Goal: Task Accomplishment & Management: Use online tool/utility

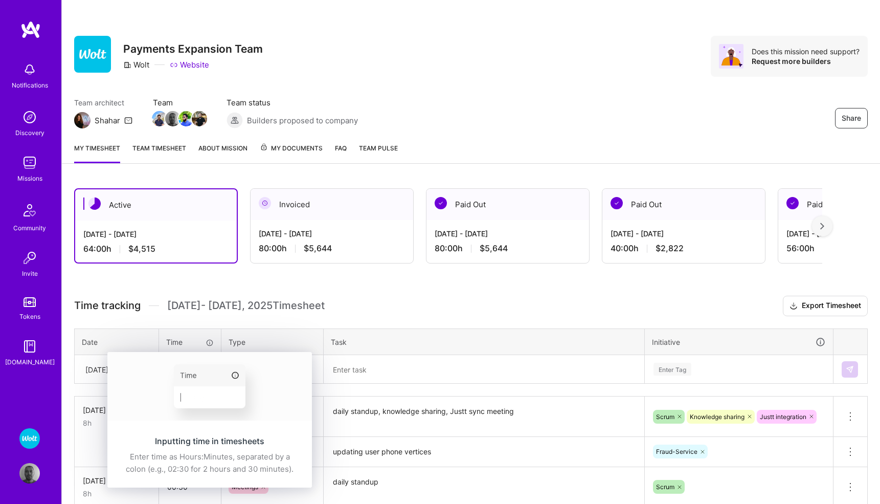
click at [199, 423] on div "Inputting time in timesheets Enter time as Hours:Minutes, separated by a colon …" at bounding box center [209, 455] width 205 height 64
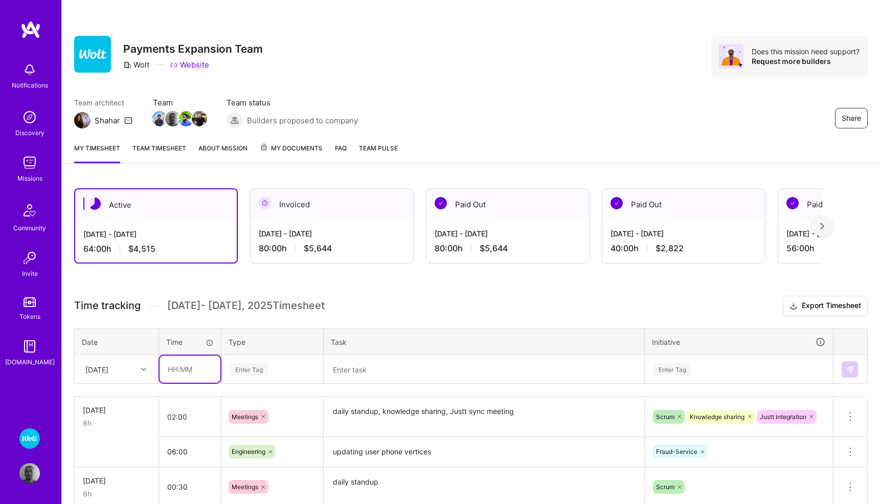
click at [187, 372] on input "text" at bounding box center [190, 368] width 61 height 27
type input "01:30"
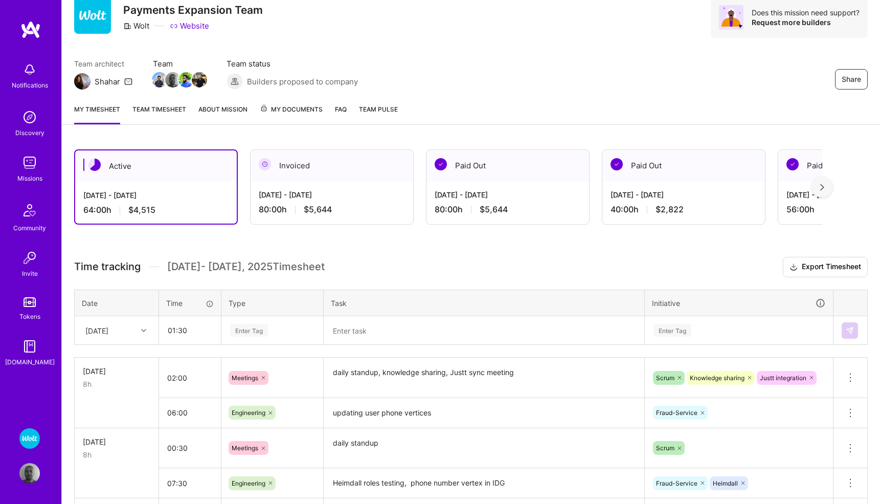
click at [243, 344] on div "Enter Tag" at bounding box center [272, 330] width 101 height 27
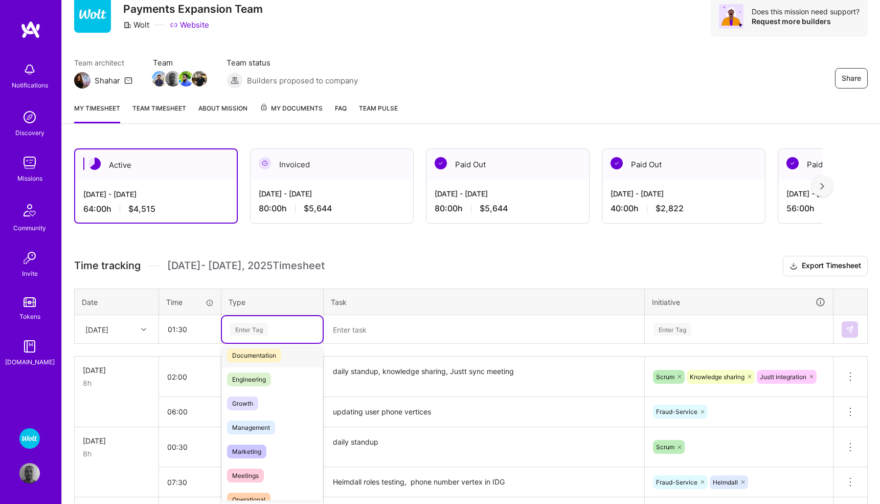
scroll to position [57, 0]
click at [243, 474] on span "Meetings" at bounding box center [245, 474] width 37 height 14
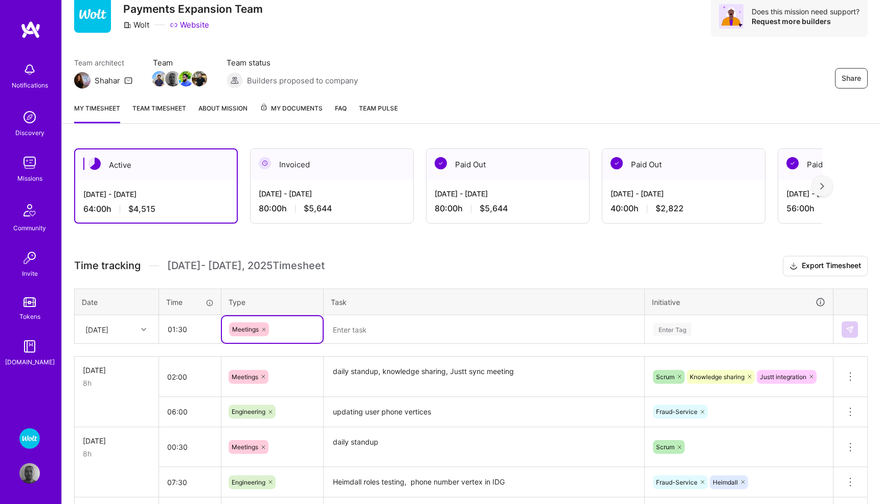
click at [365, 325] on textarea at bounding box center [484, 329] width 319 height 27
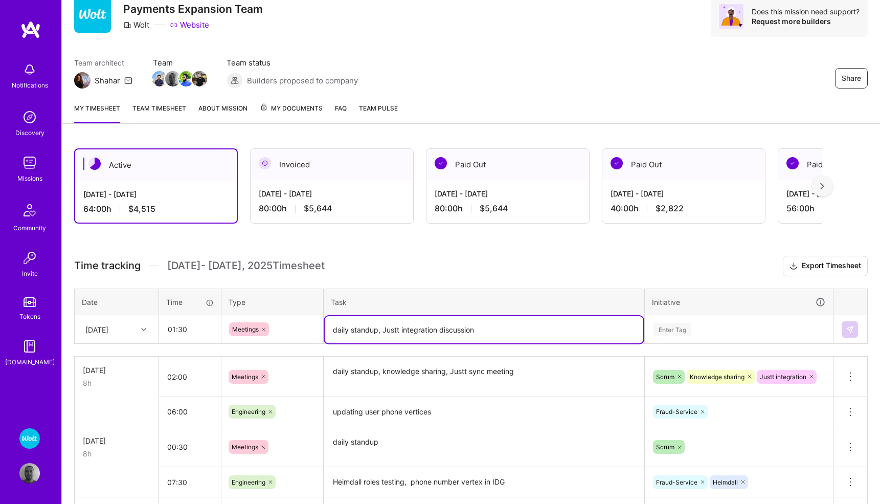
type textarea "daily standup, Justt integration discussion"
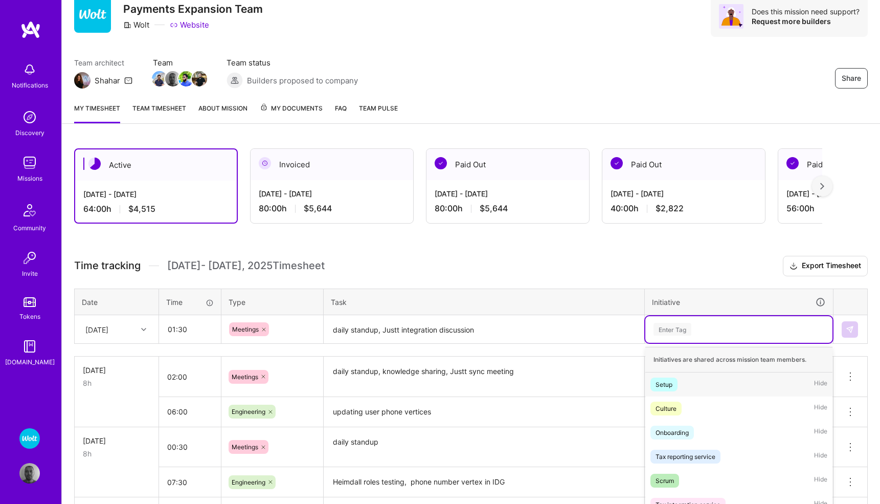
scroll to position [96, 0]
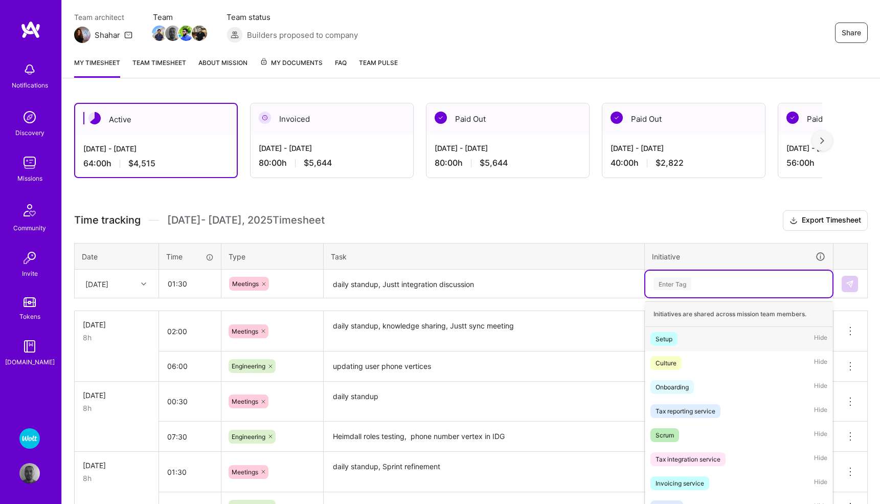
click at [680, 297] on div "option Setup focused, 1 of 57. 57 results available. Use Up and Down to choose …" at bounding box center [738, 284] width 187 height 27
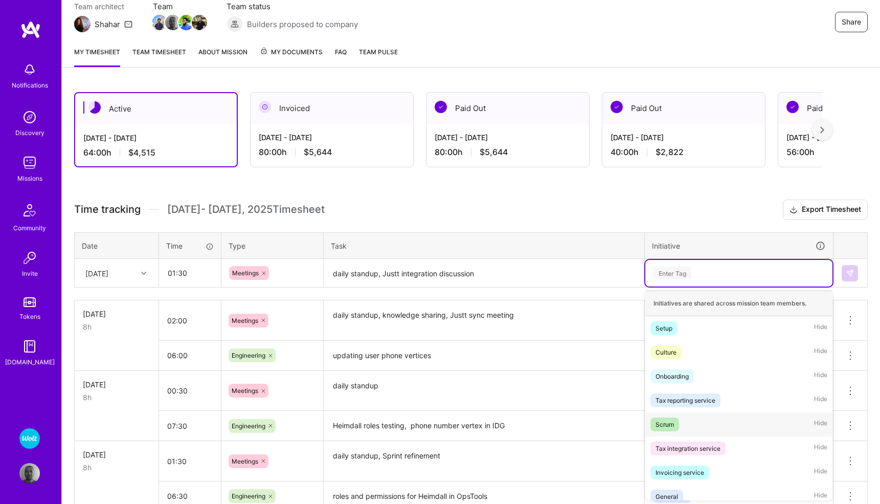
click at [664, 427] on div "Scrum" at bounding box center [665, 424] width 18 height 11
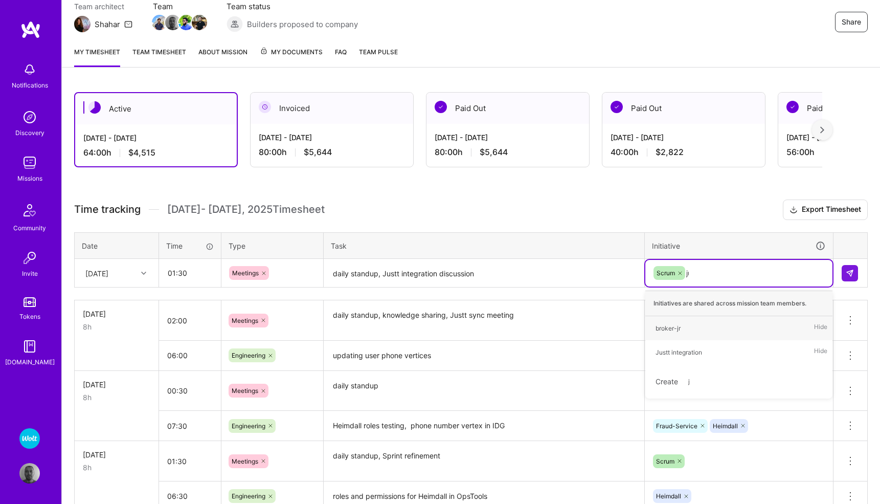
type input "jus"
click at [718, 328] on div "Justt integration Hide" at bounding box center [738, 328] width 187 height 24
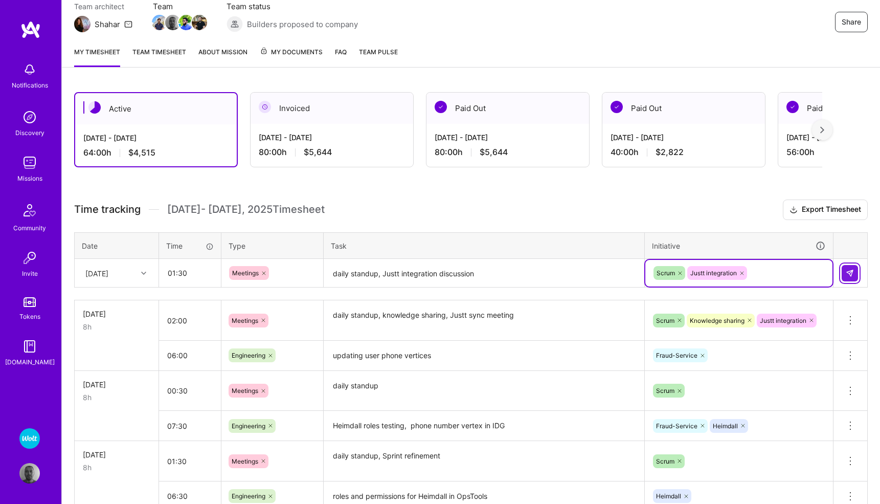
click at [849, 274] on img at bounding box center [850, 273] width 8 height 8
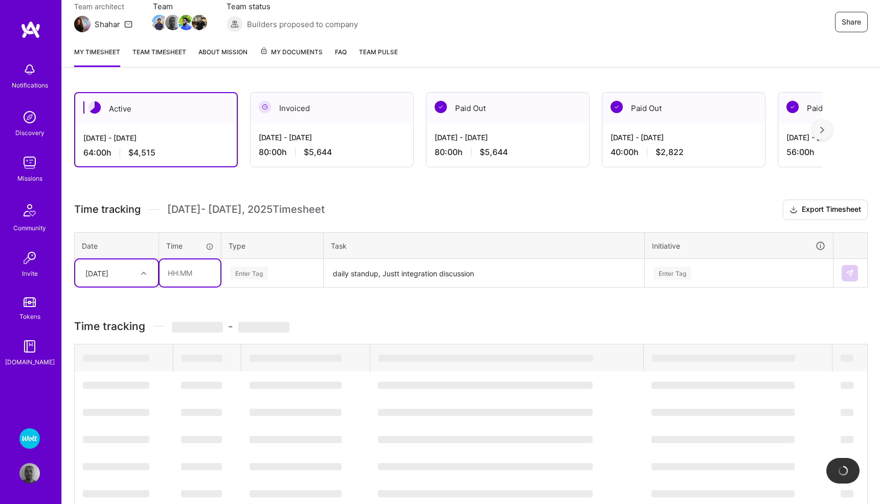
click at [204, 276] on input "text" at bounding box center [190, 272] width 61 height 27
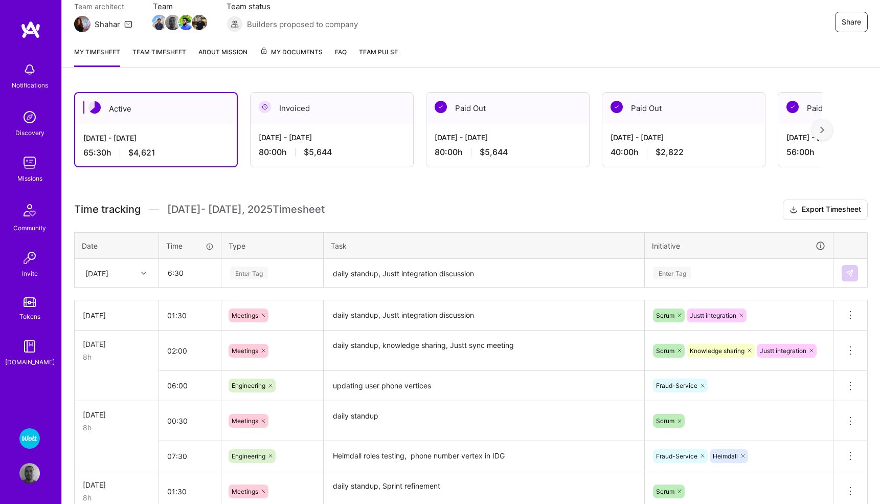
type input "06:30"
click at [253, 275] on div "Enter Tag" at bounding box center [249, 273] width 38 height 16
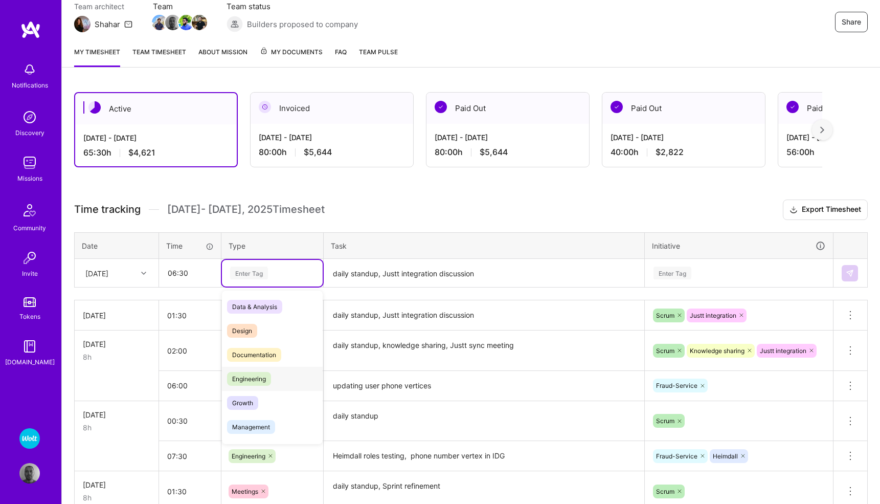
click at [252, 374] on span "Engineering" at bounding box center [249, 379] width 44 height 14
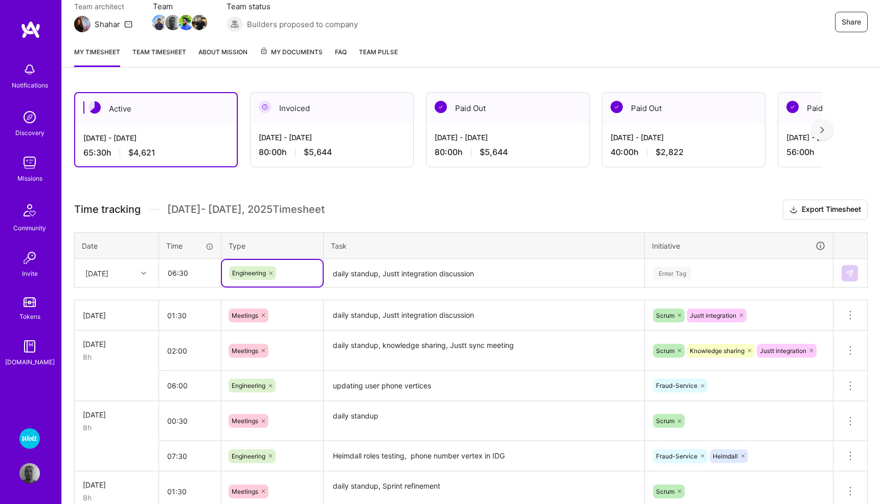
click at [356, 275] on textarea "daily standup, Justt integration discussion" at bounding box center [484, 273] width 319 height 27
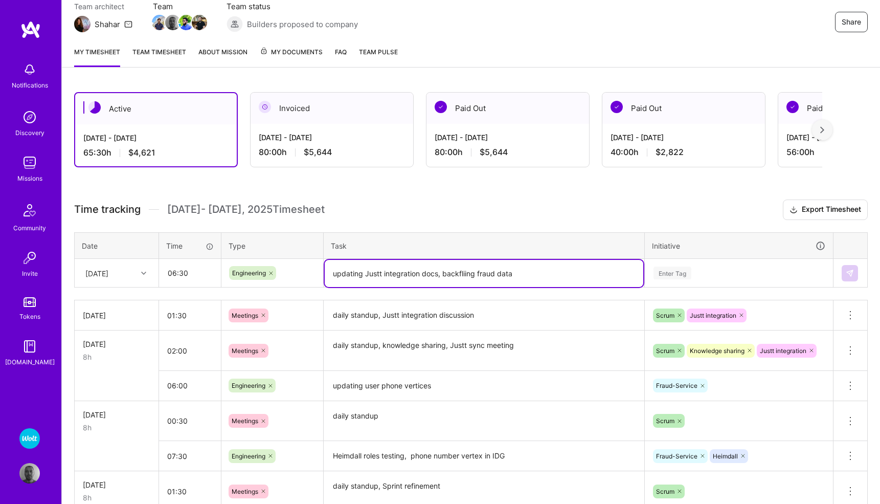
click at [516, 273] on textarea "updating Justt integration docs, backfliing fraud data" at bounding box center [484, 273] width 319 height 27
type textarea "updating Justt integration docs, backfliing orfer info"
click at [672, 271] on div "Enter Tag" at bounding box center [673, 273] width 38 height 16
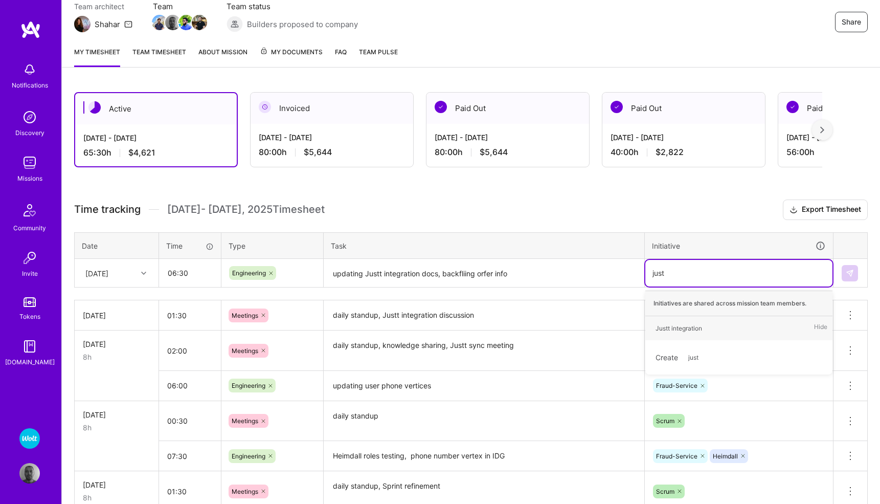
type input "justt"
click at [670, 325] on div "Justt integration" at bounding box center [679, 328] width 47 height 11
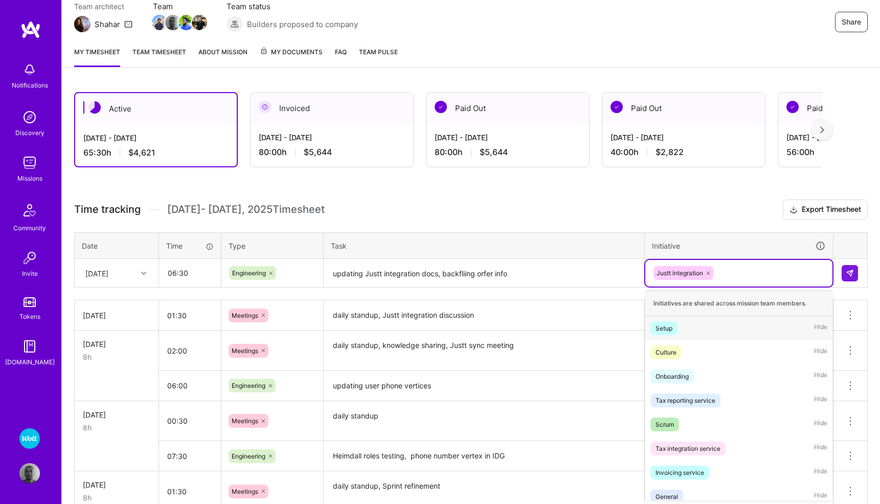
click at [730, 274] on div "Justt integration" at bounding box center [739, 273] width 173 height 16
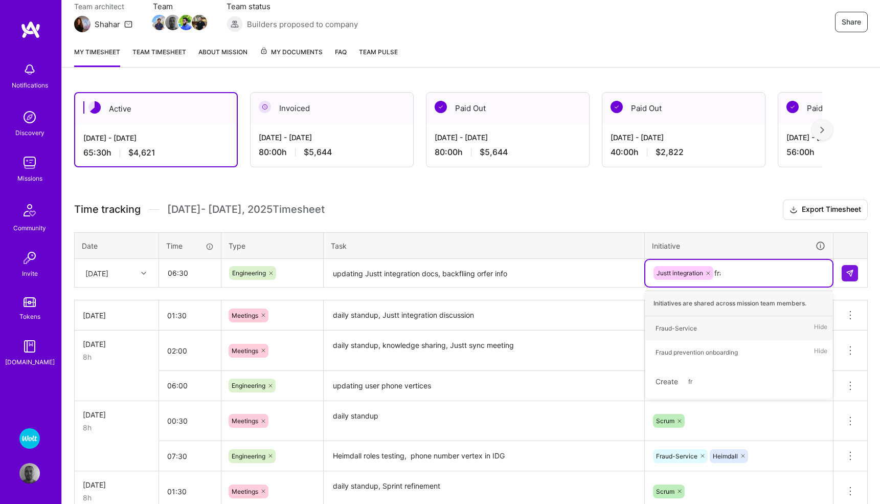
type input "frau"
click at [687, 324] on div "Fraud-Service" at bounding box center [676, 328] width 41 height 11
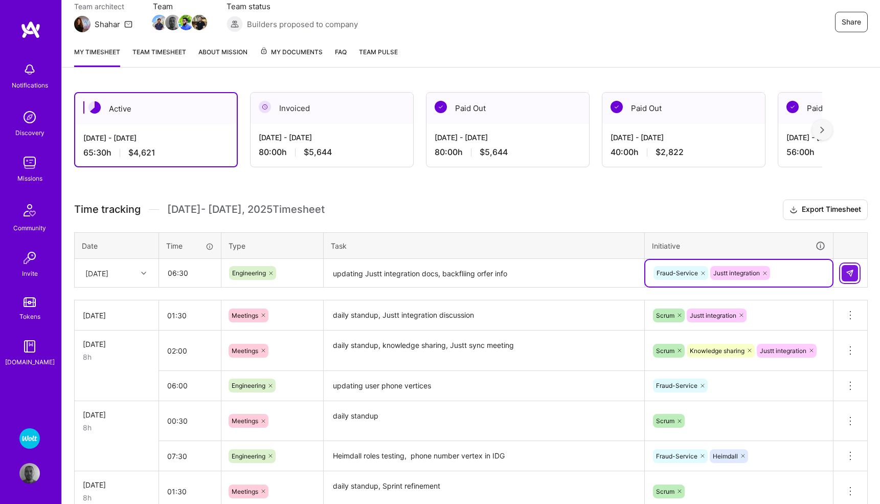
click at [846, 275] on img at bounding box center [850, 273] width 8 height 8
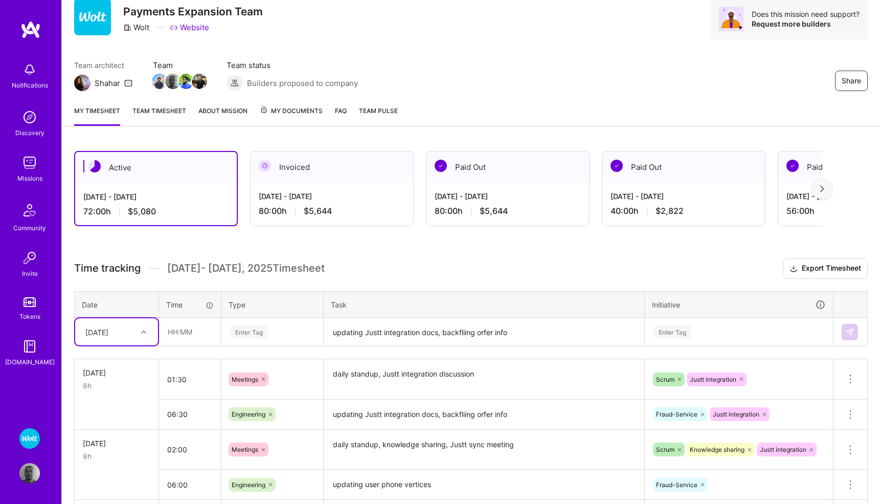
scroll to position [19, 0]
